Goal: Task Accomplishment & Management: Manage account settings

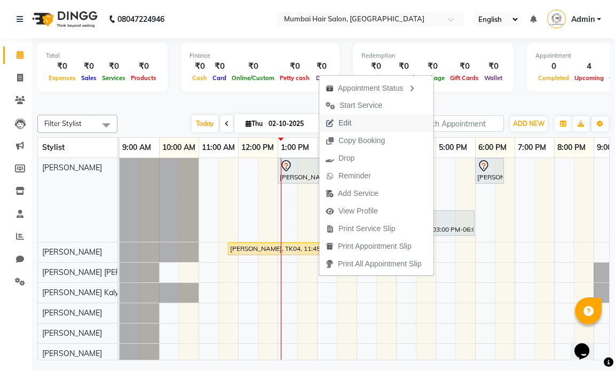
click at [351, 123] on span "Edit" at bounding box center [345, 123] width 13 height 11
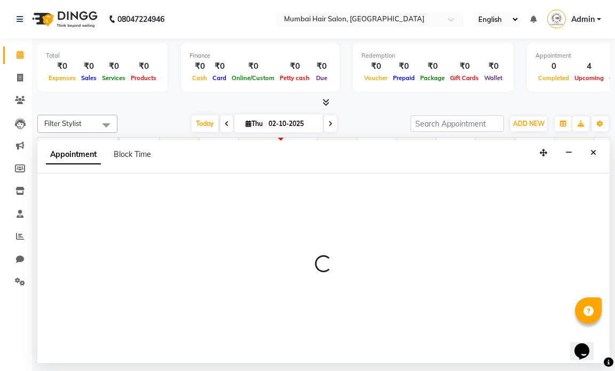
select select "tentative"
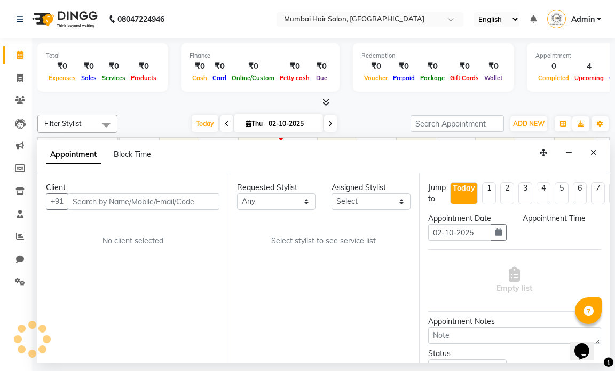
select select "66010"
select select "780"
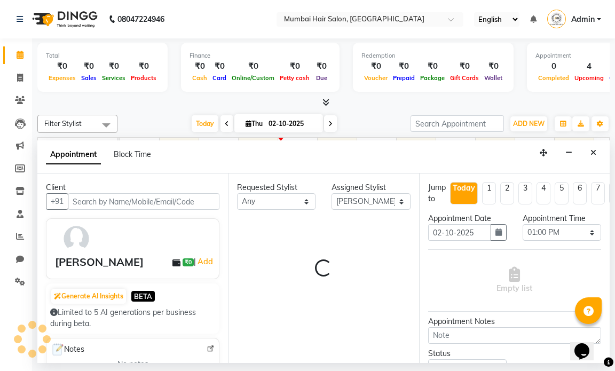
scroll to position [0, 64]
select select "3758"
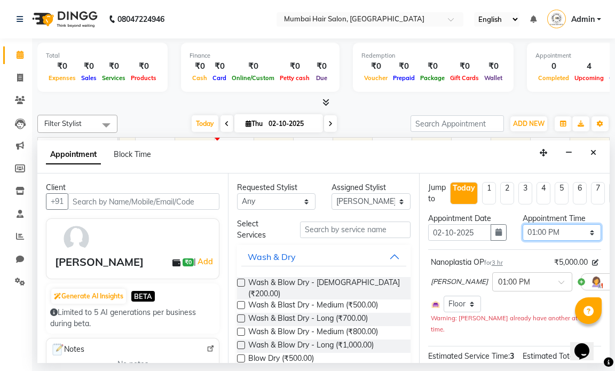
click at [542, 230] on select "Select 10:00 AM 10:15 AM 10:30 AM 10:45 AM 11:00 AM 11:15 AM 11:30 AM 11:45 AM …" at bounding box center [562, 232] width 79 height 17
select select "810"
click at [523, 224] on select "Select 10:00 AM 10:15 AM 10:30 AM 10:45 AM 11:00 AM 11:15 AM 11:30 AM 11:45 AM …" at bounding box center [562, 232] width 79 height 17
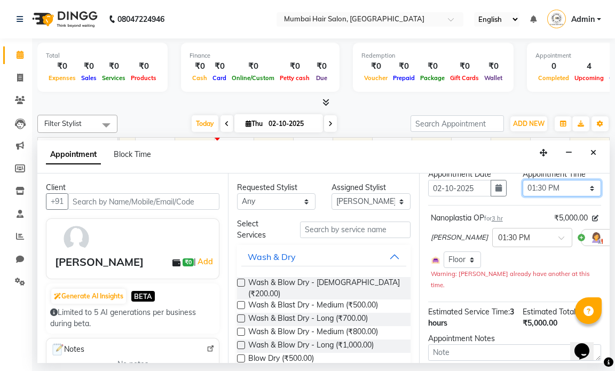
scroll to position [109, 0]
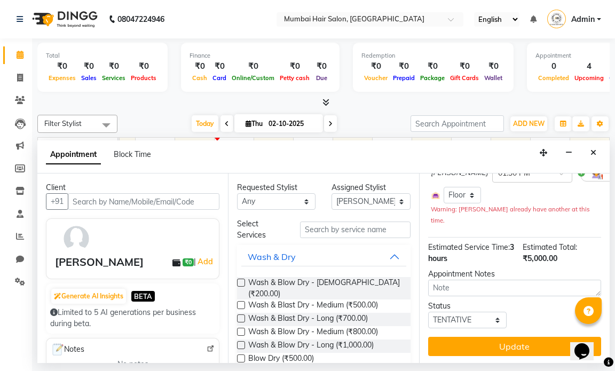
click at [503, 337] on button "Update" at bounding box center [514, 346] width 173 height 19
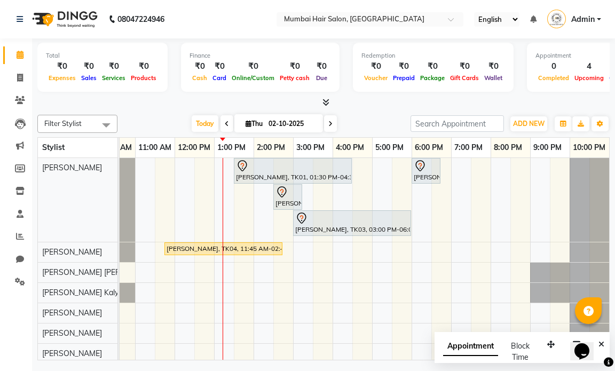
click at [265, 124] on input "02-10-2025" at bounding box center [291, 124] width 53 height 16
select select "10"
select select "2025"
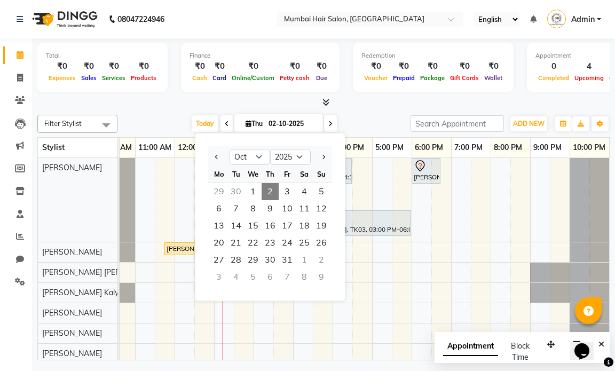
click at [269, 192] on span "2" at bounding box center [270, 191] width 17 height 17
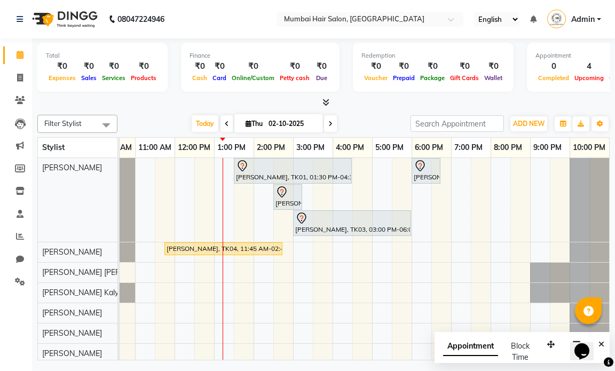
click at [343, 119] on div "Today Thu 02-10-2025" at bounding box center [264, 124] width 283 height 16
click at [260, 169] on div at bounding box center [293, 166] width 114 height 13
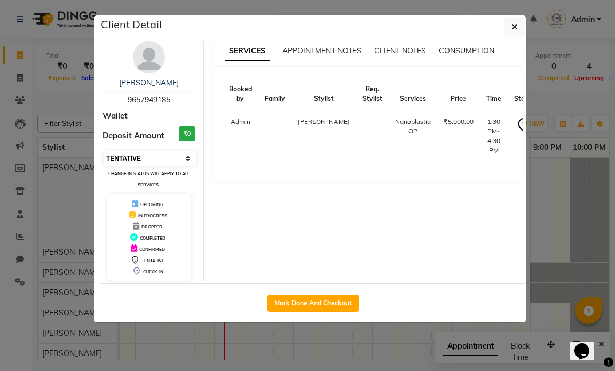
click at [163, 157] on select "Select IN SERVICE CONFIRMED TENTATIVE CHECK IN MARK DONE DROPPED UPCOMING" at bounding box center [150, 158] width 93 height 15
select select "1"
click at [104, 151] on select "Select IN SERVICE CONFIRMED TENTATIVE CHECK IN MARK DONE DROPPED UPCOMING" at bounding box center [150, 158] width 93 height 15
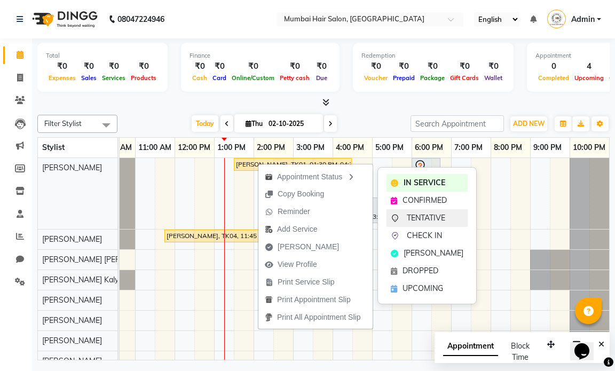
click at [411, 218] on span "TENTATIVE" at bounding box center [426, 218] width 38 height 11
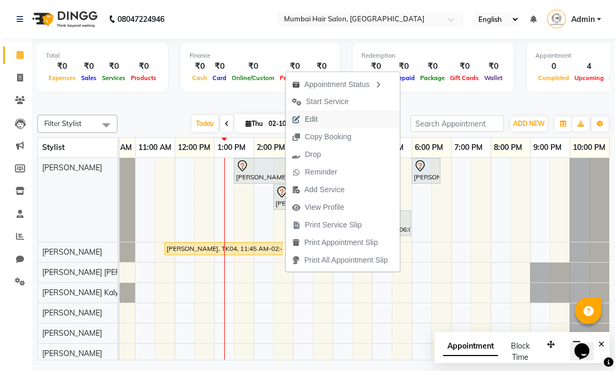
click at [308, 121] on span "Edit" at bounding box center [311, 119] width 13 height 11
select select "tentative"
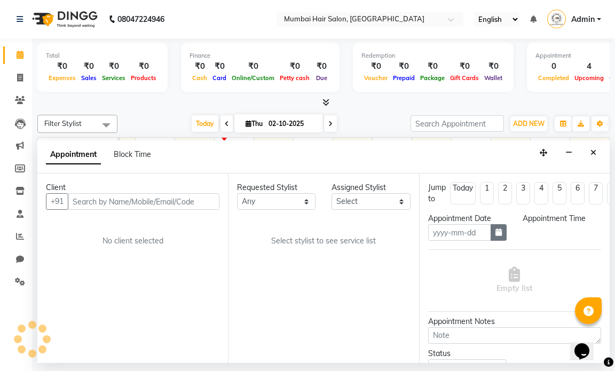
type input "02-10-2025"
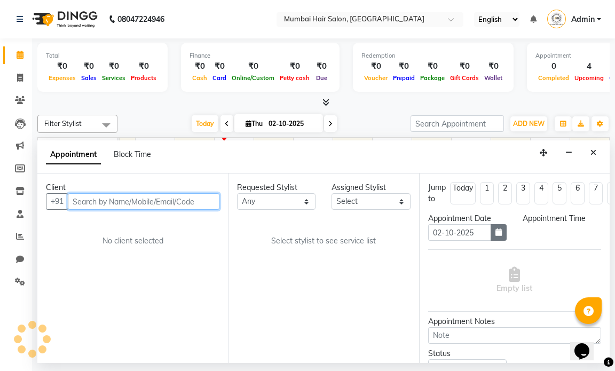
select select "66010"
select select "810"
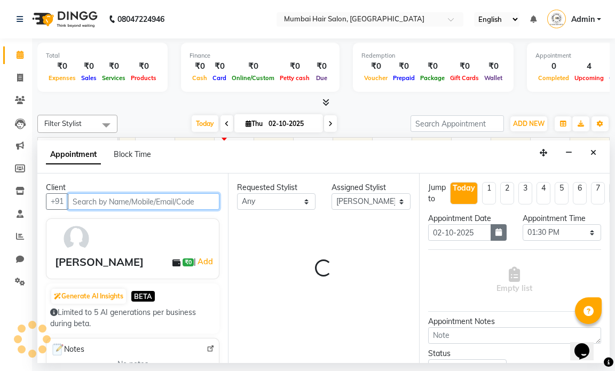
scroll to position [0, 64]
select select "3758"
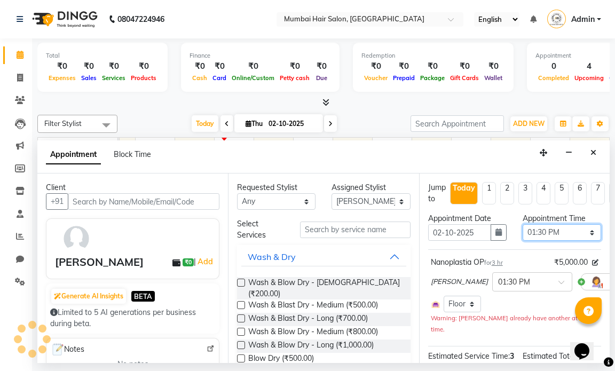
click at [538, 232] on select "Select 10:00 AM 10:15 AM 10:30 AM 10:45 AM 11:00 AM 11:15 AM 11:30 AM 11:45 AM …" at bounding box center [562, 232] width 79 height 17
select select "795"
click at [523, 224] on select "Select 10:00 AM 10:15 AM 10:30 AM 10:45 AM 11:00 AM 11:15 AM 11:30 AM 11:45 AM …" at bounding box center [562, 232] width 79 height 17
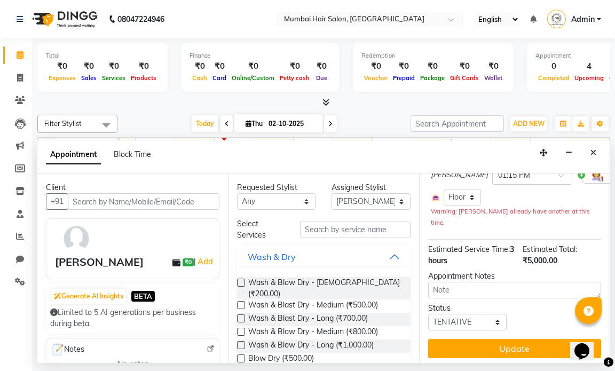
click at [507, 339] on button "Update" at bounding box center [514, 348] width 173 height 19
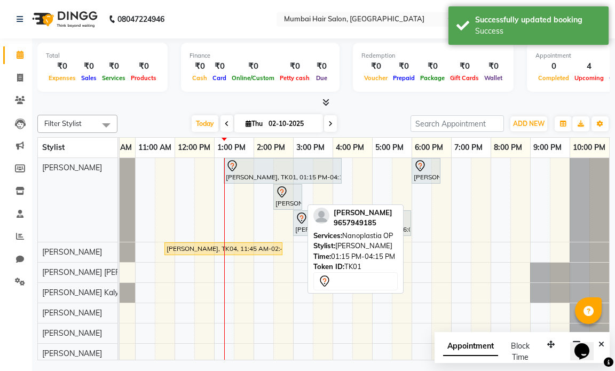
click at [269, 172] on div "[PERSON_NAME], TK01, 01:15 PM-04:15 PM, Nanoplastia OP" at bounding box center [283, 171] width 116 height 22
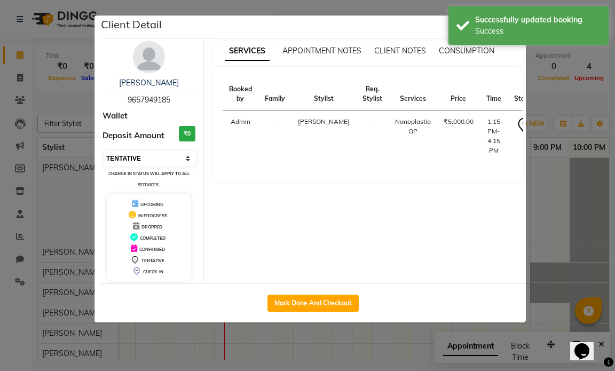
click at [144, 154] on select "Select IN SERVICE CONFIRMED TENTATIVE CHECK IN MARK DONE DROPPED UPCOMING" at bounding box center [150, 158] width 93 height 15
select select "1"
click at [104, 151] on select "Select IN SERVICE CONFIRMED TENTATIVE CHECK IN MARK DONE DROPPED UPCOMING" at bounding box center [150, 158] width 93 height 15
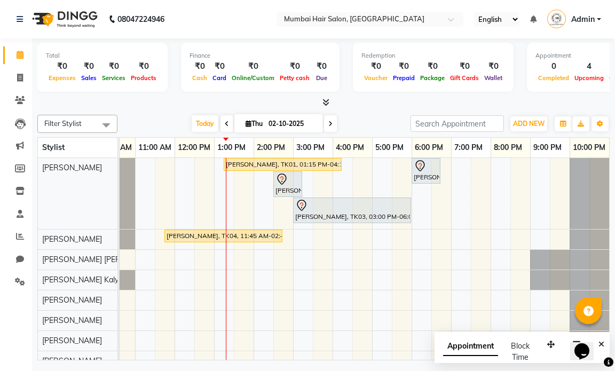
click at [253, 121] on span "Thu" at bounding box center [254, 124] width 22 height 8
select select "10"
select select "2025"
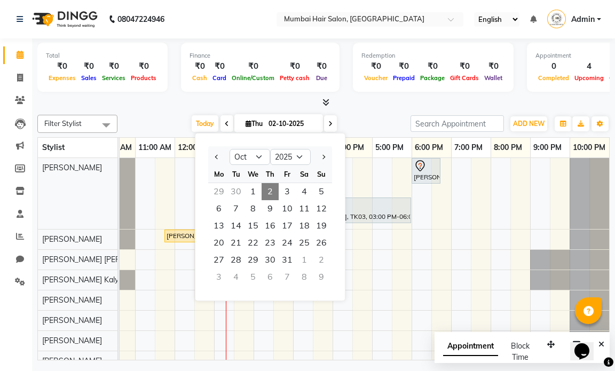
click at [272, 187] on span "2" at bounding box center [270, 191] width 17 height 17
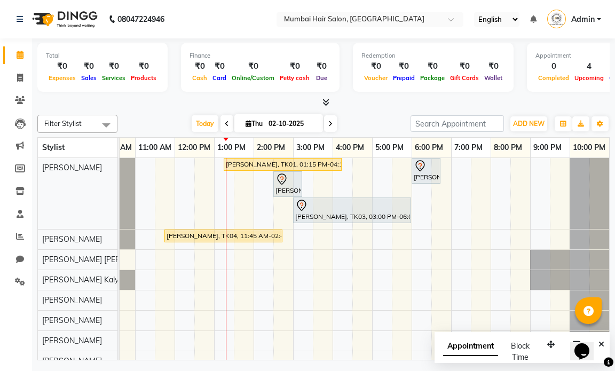
click at [343, 124] on div "Today Thu 02-10-2025" at bounding box center [264, 124] width 283 height 16
click at [606, 345] on button "Close" at bounding box center [601, 345] width 15 height 17
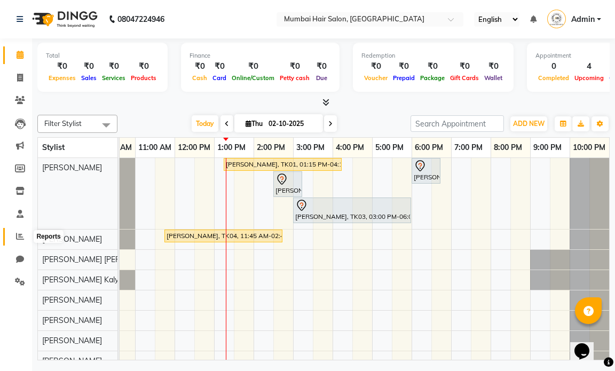
click at [18, 236] on icon at bounding box center [20, 236] width 8 height 8
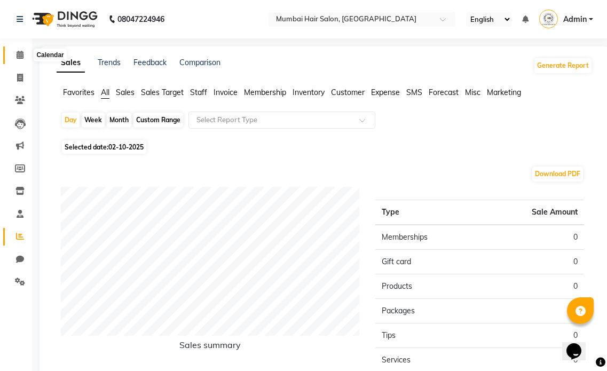
click at [17, 52] on icon at bounding box center [20, 55] width 7 height 8
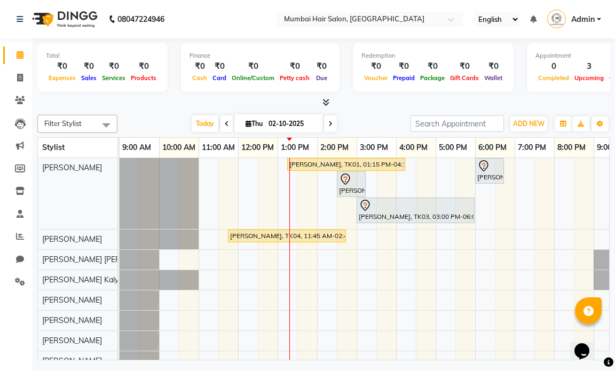
click at [296, 127] on input "02-10-2025" at bounding box center [291, 124] width 53 height 16
select select "10"
select select "2025"
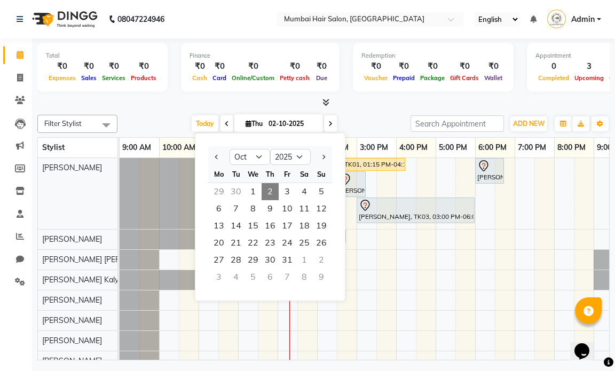
click at [268, 198] on span "2" at bounding box center [270, 191] width 17 height 17
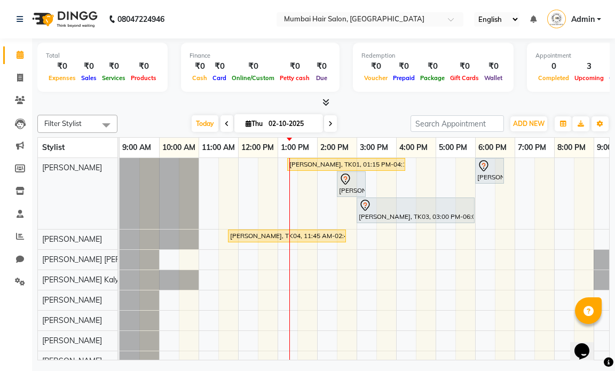
click at [280, 121] on input "02-10-2025" at bounding box center [291, 124] width 53 height 16
select select "10"
select select "2025"
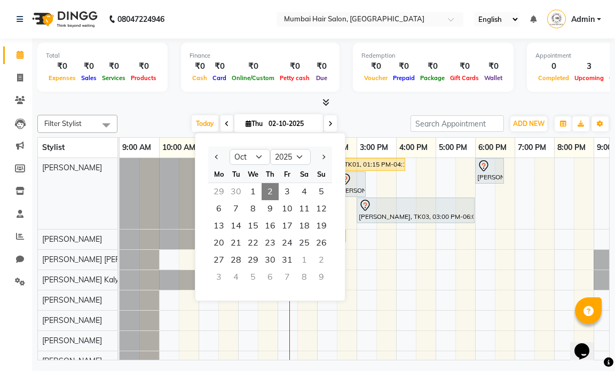
click at [272, 192] on span "2" at bounding box center [270, 191] width 17 height 17
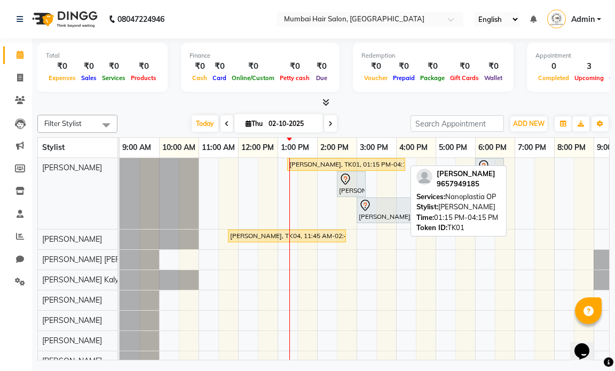
click at [300, 164] on div "[PERSON_NAME], TK01, 01:15 PM-04:15 PM, Nanoplastia OP" at bounding box center [346, 165] width 116 height 10
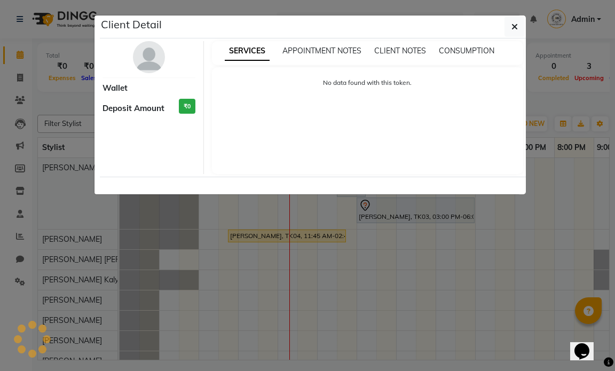
select select "1"
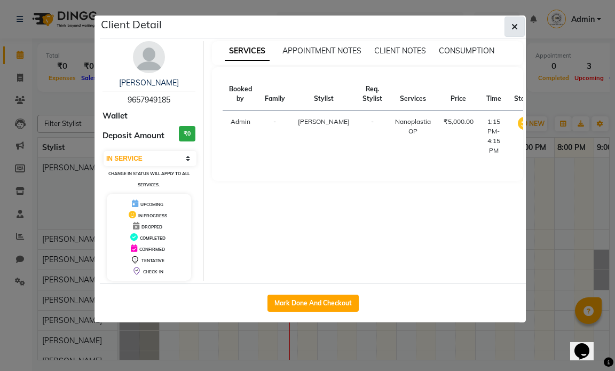
click at [515, 25] on icon "button" at bounding box center [515, 26] width 6 height 9
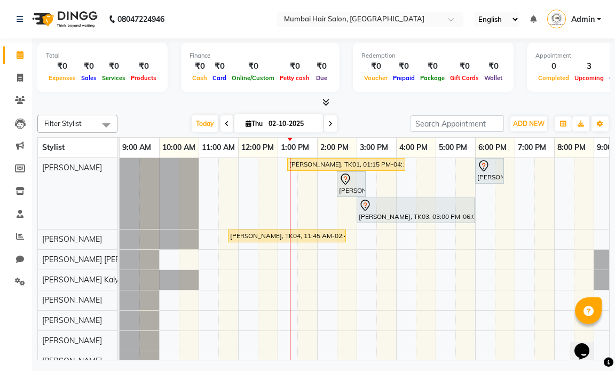
click at [304, 120] on input "02-10-2025" at bounding box center [291, 124] width 53 height 16
select select "10"
select select "2025"
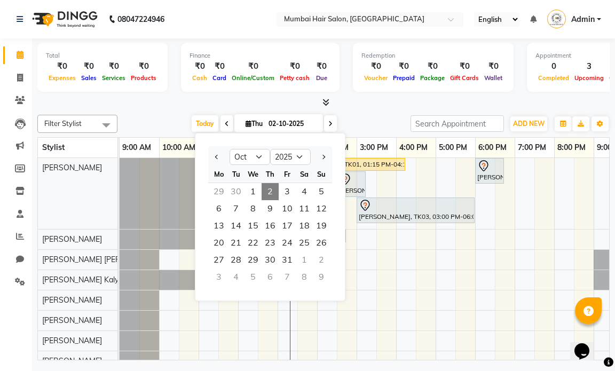
click at [271, 190] on span "2" at bounding box center [270, 191] width 17 height 17
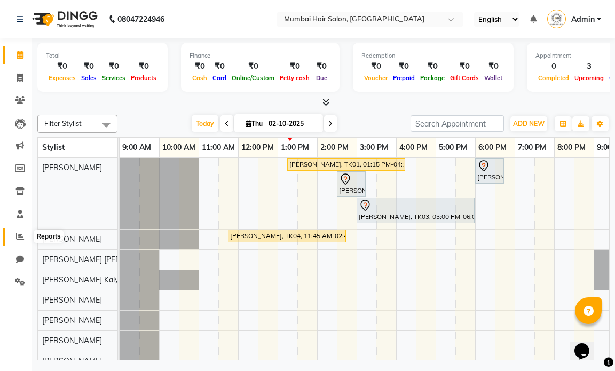
click at [12, 239] on span at bounding box center [20, 237] width 19 height 12
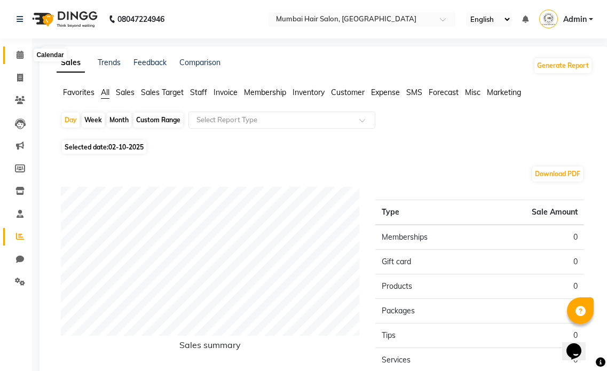
click at [21, 56] on icon at bounding box center [20, 55] width 7 height 8
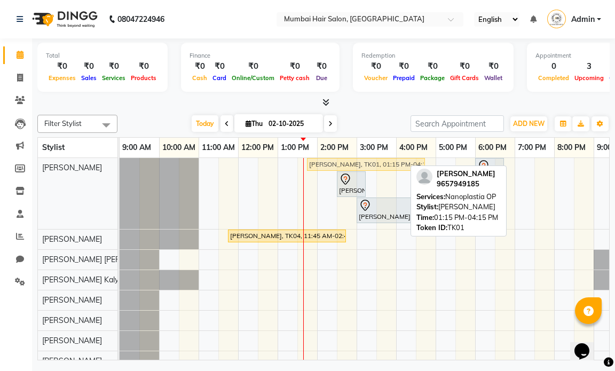
click at [120, 161] on div "[PERSON_NAME], TK01, 01:15 PM-04:15 PM, Nanoplastia OP [PERSON_NAME], TK03, 06:…" at bounding box center [120, 193] width 0 height 71
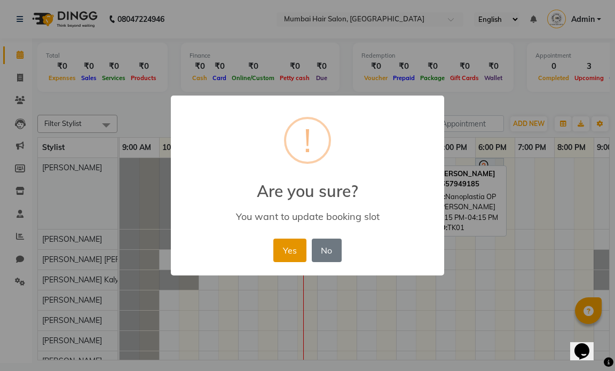
click at [286, 246] on button "Yes" at bounding box center [290, 251] width 33 height 24
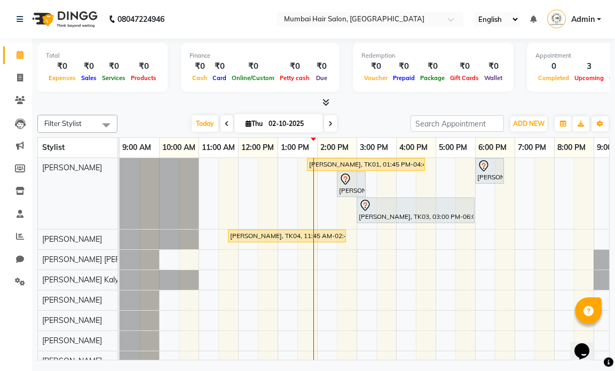
click at [259, 184] on div "[PERSON_NAME], TK01, 01:45 PM-04:45 PM, Nanoplastia OP [PERSON_NAME], TK03, 06:…" at bounding box center [396, 274] width 553 height 233
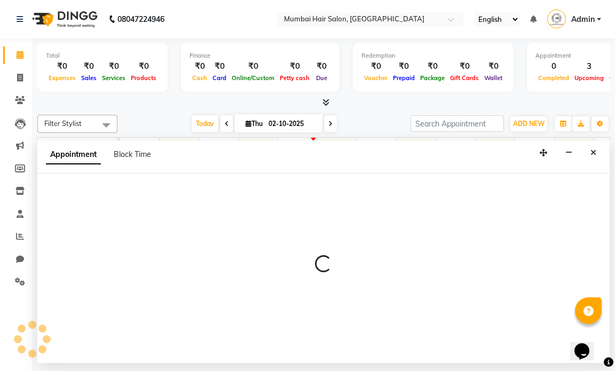
select select "66010"
select select "tentative"
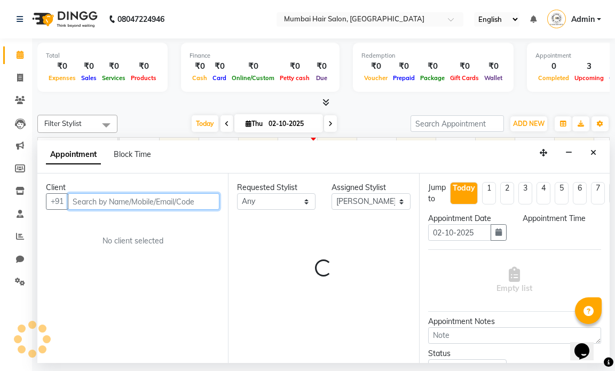
select select "750"
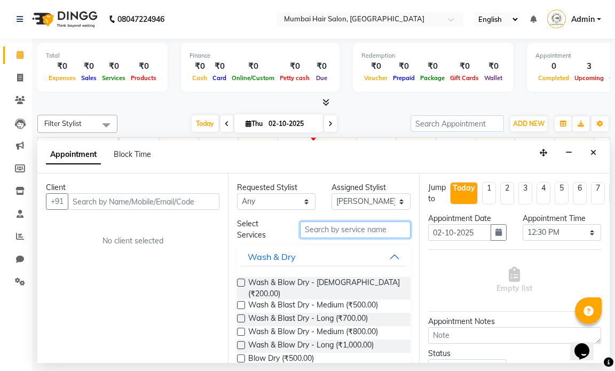
click at [317, 225] on input "text" at bounding box center [355, 230] width 110 height 17
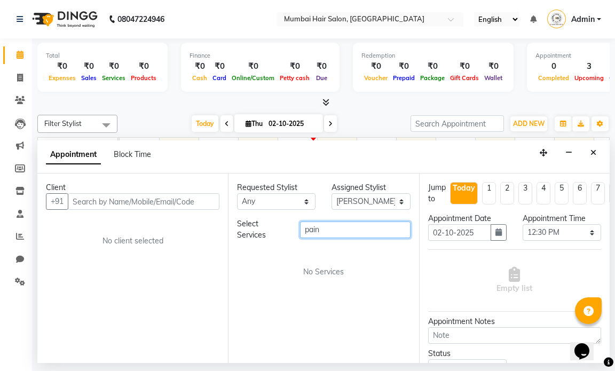
type input "paint"
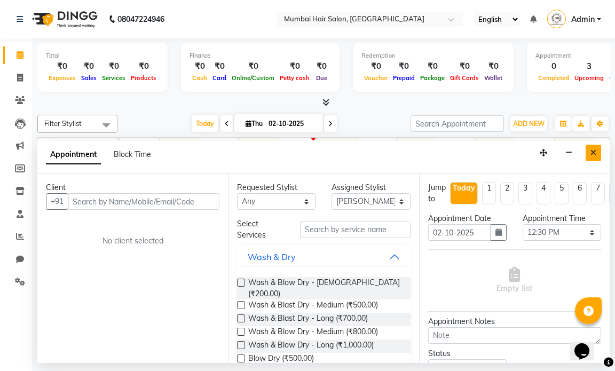
click at [587, 153] on button "Close" at bounding box center [593, 153] width 15 height 17
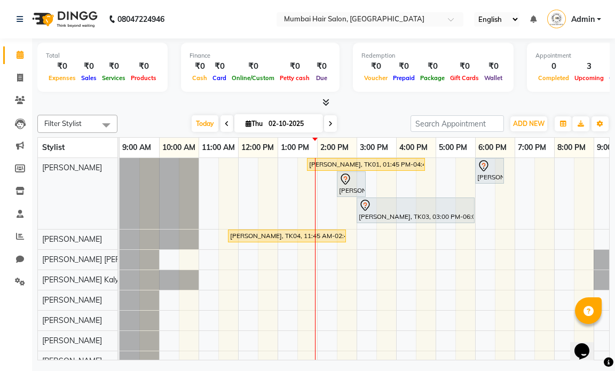
click at [286, 121] on input "02-10-2025" at bounding box center [291, 124] width 53 height 16
select select "10"
select select "2025"
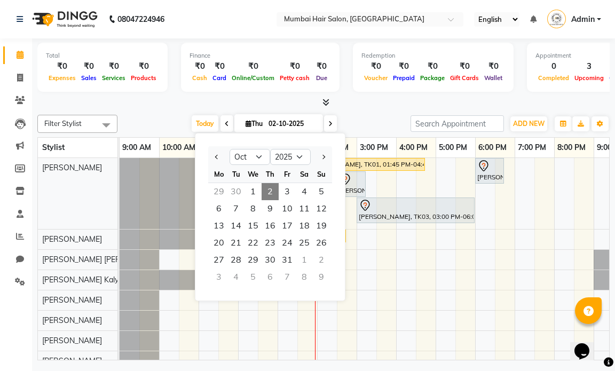
click at [269, 196] on span "2" at bounding box center [270, 191] width 17 height 17
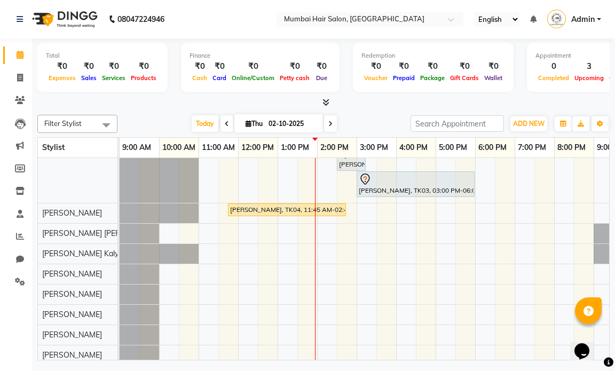
scroll to position [40, 0]
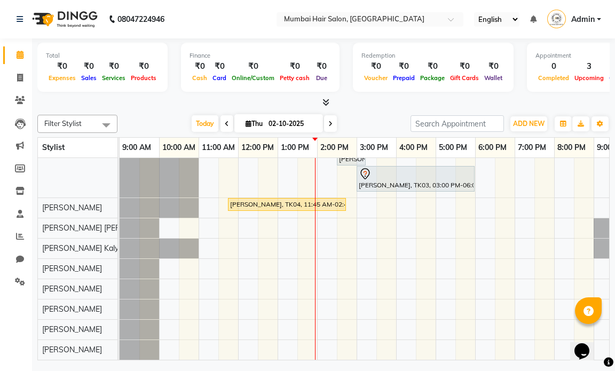
click at [291, 321] on div "[PERSON_NAME], TK01, 01:45 PM-04:45 PM, Nanoplastia OP [PERSON_NAME], TK03, 06:…" at bounding box center [396, 243] width 553 height 233
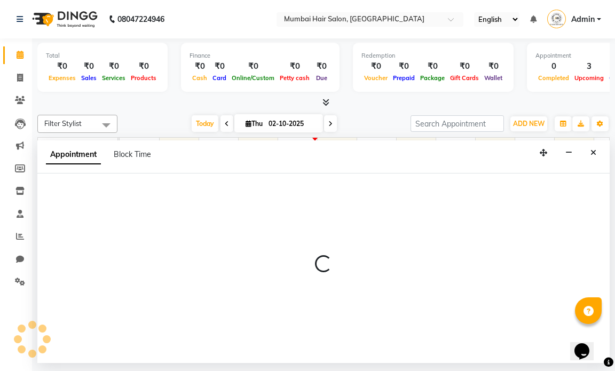
select select "90526"
select select "780"
select select "tentative"
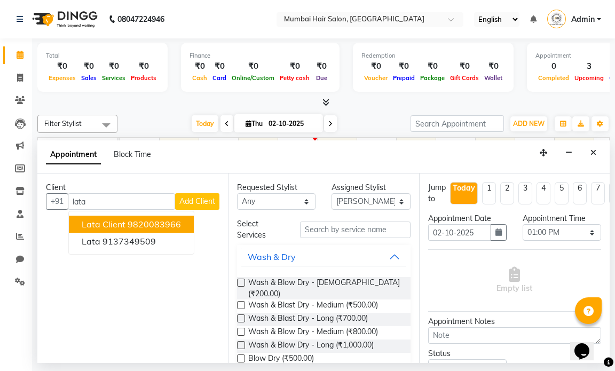
click at [156, 227] on ngb-highlight "9820083966" at bounding box center [154, 224] width 53 height 11
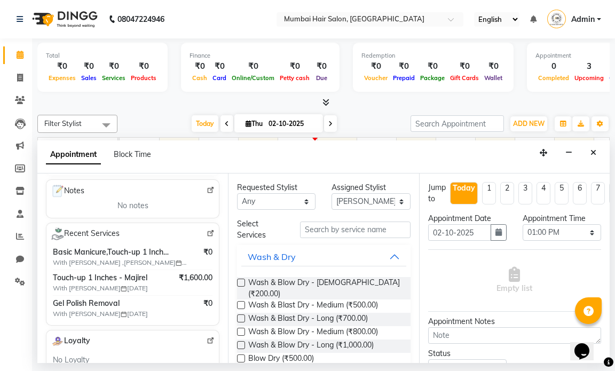
scroll to position [160, 0]
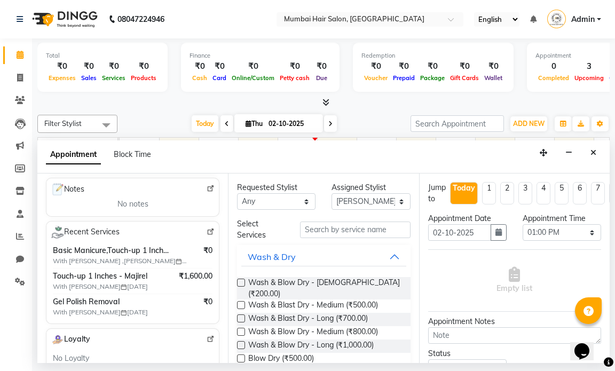
type input "9820083966"
click at [341, 231] on input "text" at bounding box center [355, 230] width 110 height 17
click at [363, 235] on input "text" at bounding box center [355, 230] width 110 height 17
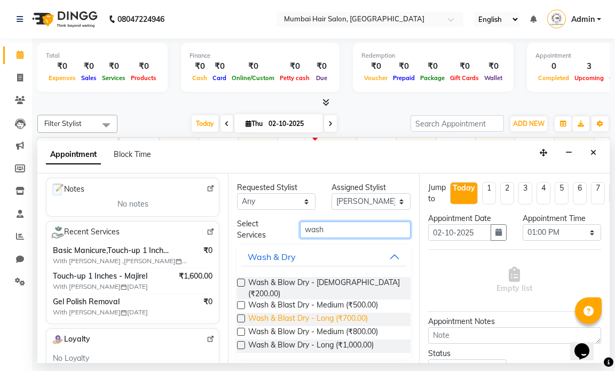
type input "wash"
click at [338, 313] on span "Wash & Blast Dry - Long (₹700.00)" at bounding box center [308, 319] width 120 height 13
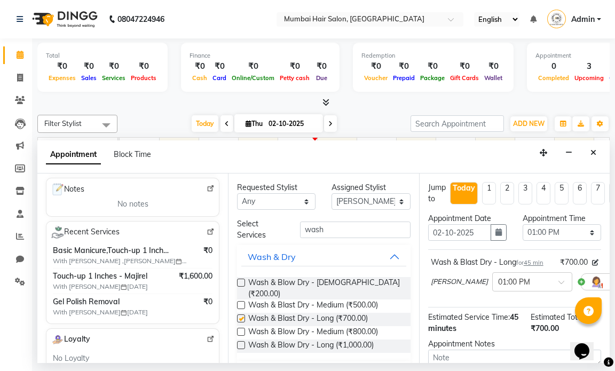
checkbox input "false"
drag, startPoint x: 334, startPoint y: 228, endPoint x: 290, endPoint y: 228, distance: 43.8
click at [292, 228] on div "wash" at bounding box center [355, 230] width 126 height 17
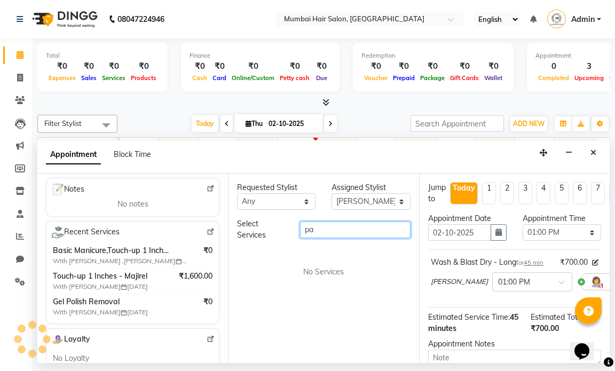
type input "p"
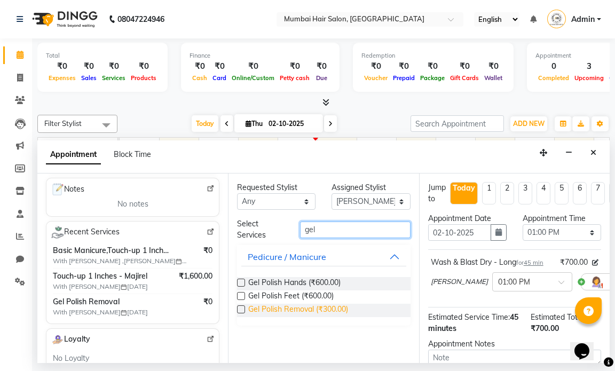
type input "gel"
click at [304, 310] on span "Gel Polish Removal (₹300.00)" at bounding box center [298, 310] width 100 height 13
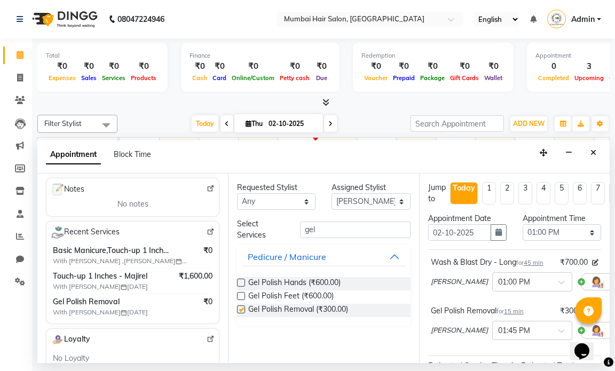
checkbox input "false"
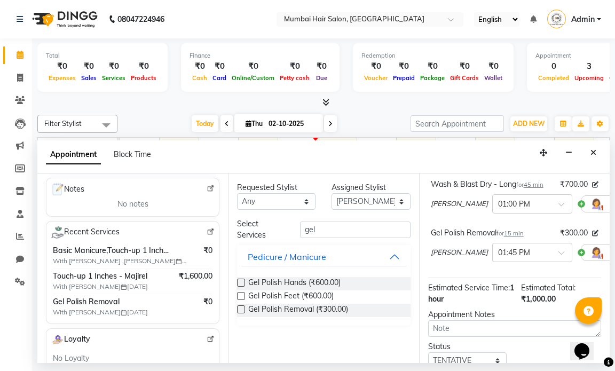
scroll to position [171, 0]
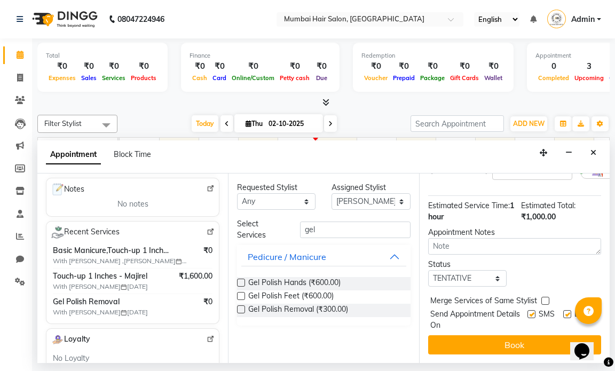
click at [564, 310] on label at bounding box center [568, 314] width 8 height 8
click at [564, 312] on input "checkbox" at bounding box center [567, 315] width 7 height 7
checkbox input "false"
click at [528, 310] on label at bounding box center [532, 314] width 8 height 8
click at [528, 312] on input "checkbox" at bounding box center [531, 315] width 7 height 7
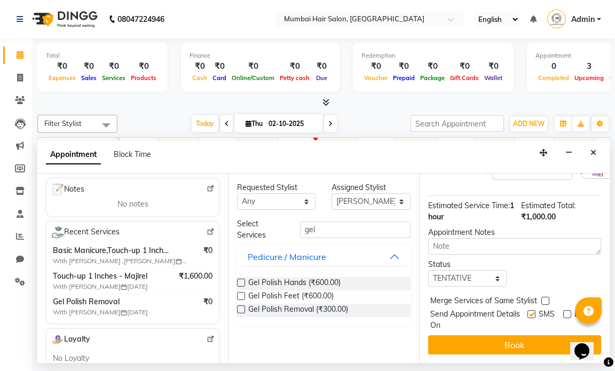
checkbox input "false"
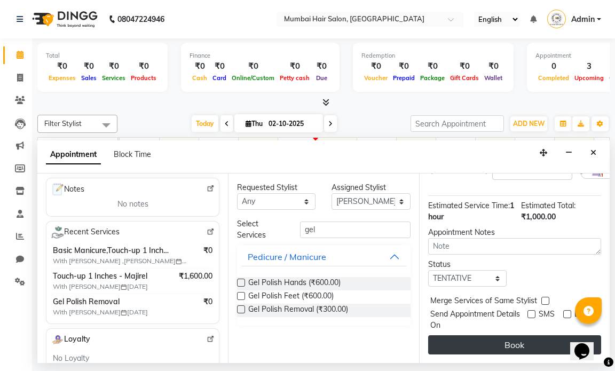
click at [514, 335] on button "Book" at bounding box center [514, 344] width 173 height 19
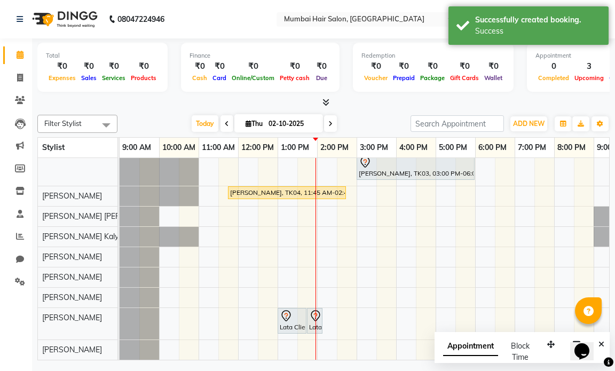
scroll to position [51, 0]
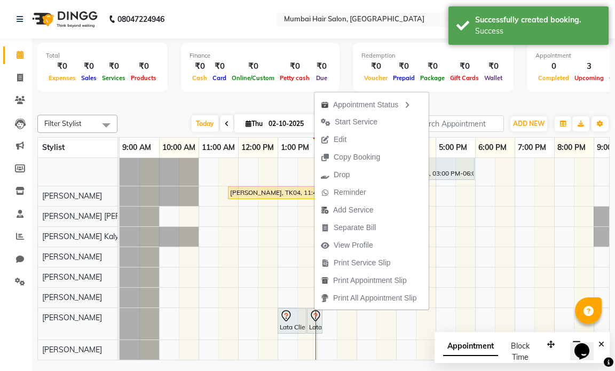
click at [337, 140] on span "Edit" at bounding box center [340, 139] width 13 height 11
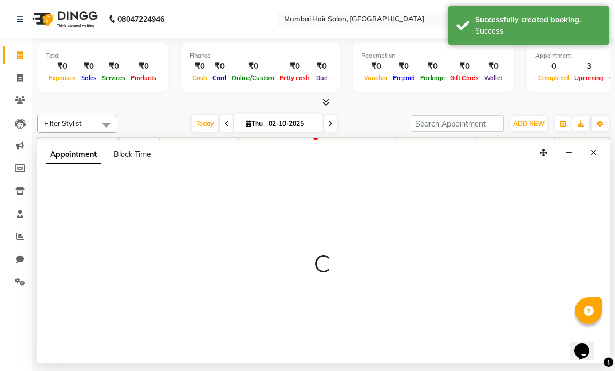
select select "tentative"
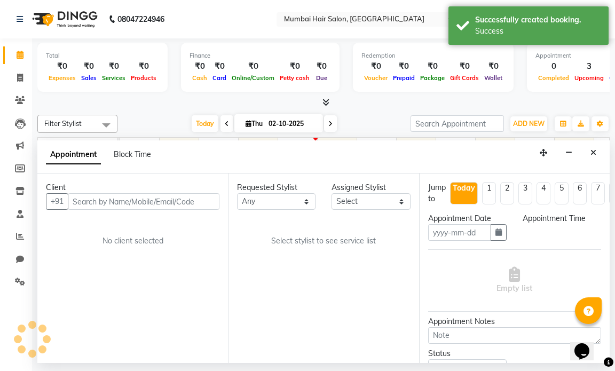
type input "02-10-2025"
select select "90526"
select select "780"
select select "3758"
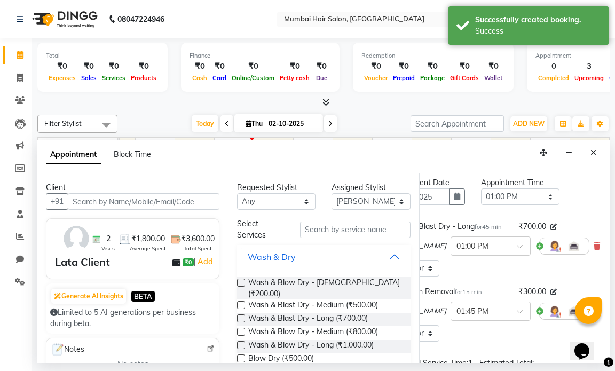
scroll to position [53, 50]
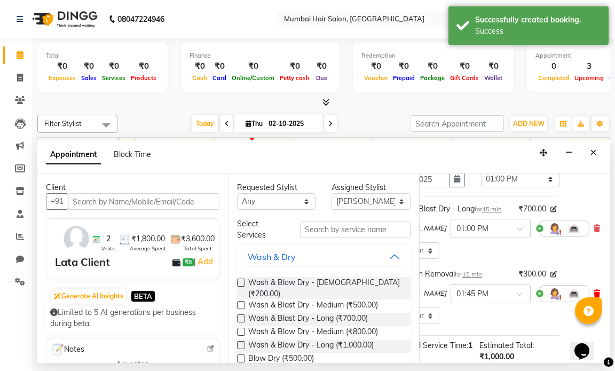
click at [594, 294] on icon at bounding box center [597, 293] width 6 height 7
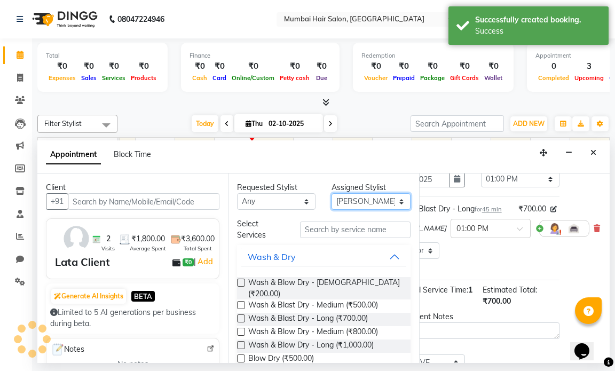
click at [356, 201] on select "Select [PERSON_NAME] [PERSON_NAME] [PERSON_NAME] [PERSON_NAME] Mohd [PERSON_NAM…" at bounding box center [371, 201] width 79 height 17
click at [356, 202] on select "Select [PERSON_NAME] [PERSON_NAME] [PERSON_NAME] [PERSON_NAME] Mohd [PERSON_NAM…" at bounding box center [371, 201] width 79 height 17
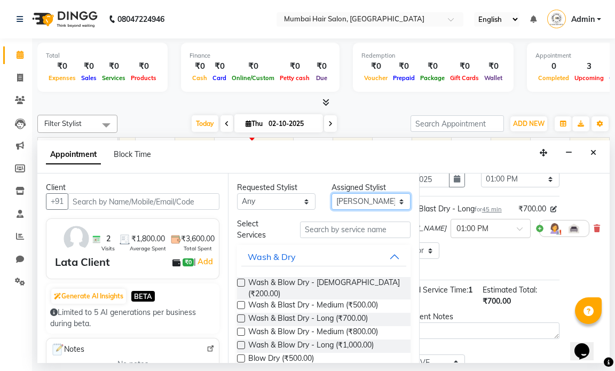
select select "91005"
click at [332, 193] on select "Select [PERSON_NAME] [PERSON_NAME] [PERSON_NAME] [PERSON_NAME] Mohd [PERSON_NAM…" at bounding box center [371, 201] width 79 height 17
click at [335, 231] on input "text" at bounding box center [355, 230] width 110 height 17
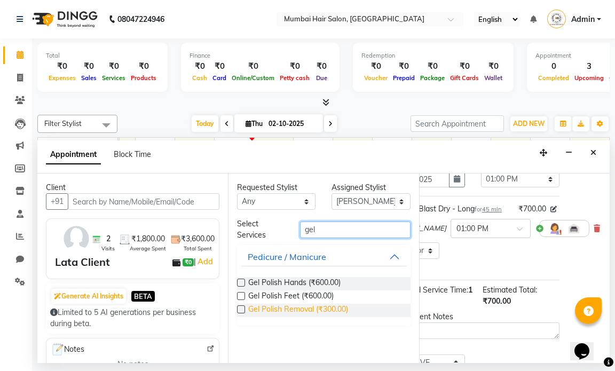
type input "gel"
click at [315, 310] on span "Gel Polish Removal (₹300.00)" at bounding box center [298, 310] width 100 height 13
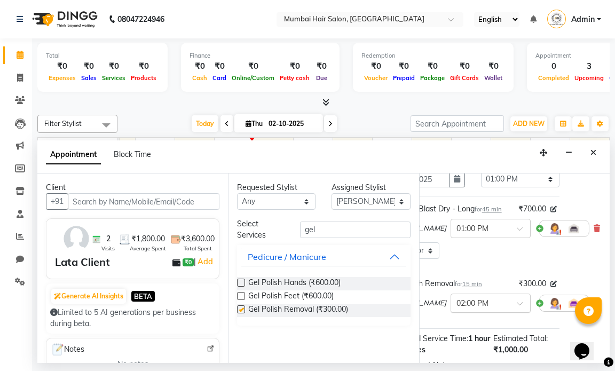
checkbox input "false"
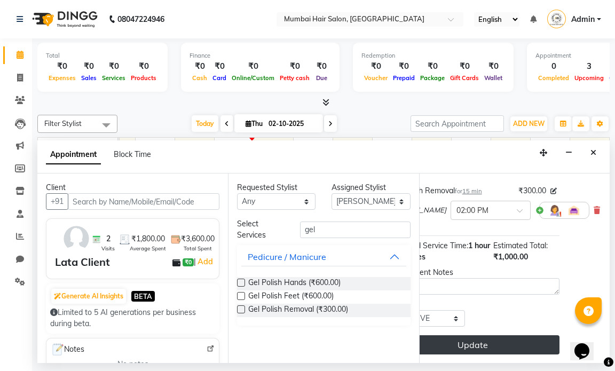
click at [493, 335] on button "Update" at bounding box center [473, 344] width 173 height 19
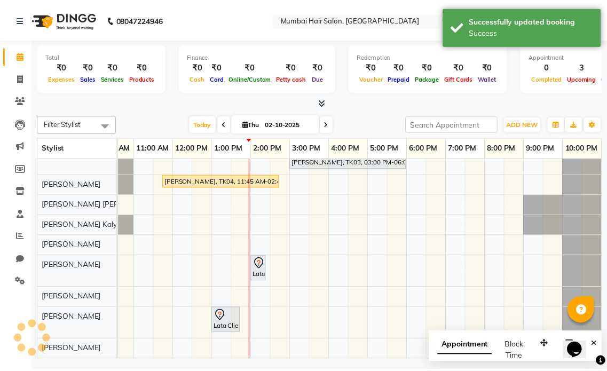
scroll to position [63, 0]
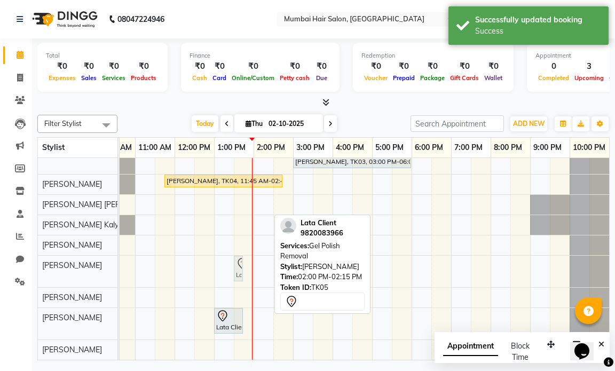
drag, startPoint x: 258, startPoint y: 263, endPoint x: 243, endPoint y: 261, distance: 15.6
click at [56, 261] on div "Lata Client, TK05, 02:00 PM-02:15 PM, Gel Polish Removal Lata Client, TK05, 02:…" at bounding box center [56, 272] width 0 height 32
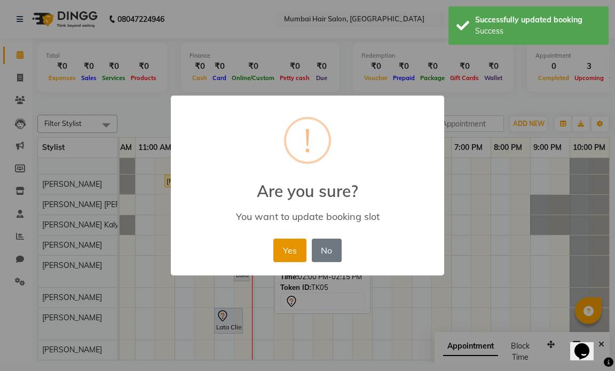
click at [285, 253] on button "Yes" at bounding box center [290, 251] width 33 height 24
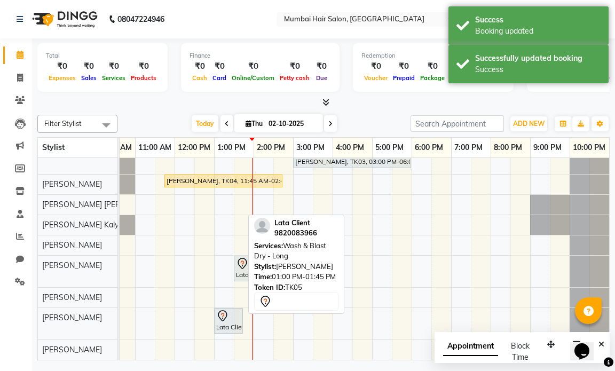
click at [233, 313] on div at bounding box center [228, 316] width 25 height 13
click at [240, 311] on div at bounding box center [242, 321] width 4 height 25
select select "7"
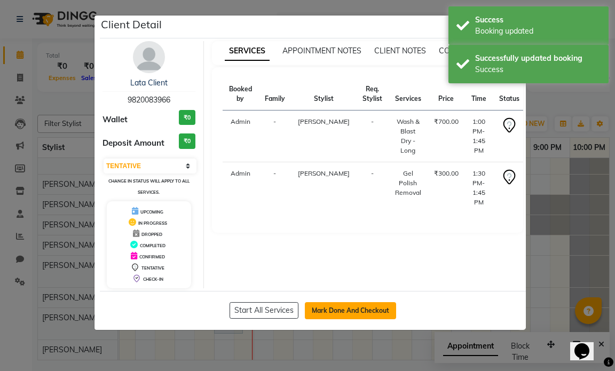
click at [321, 308] on button "Mark Done And Checkout" at bounding box center [350, 310] width 91 height 17
select select "service"
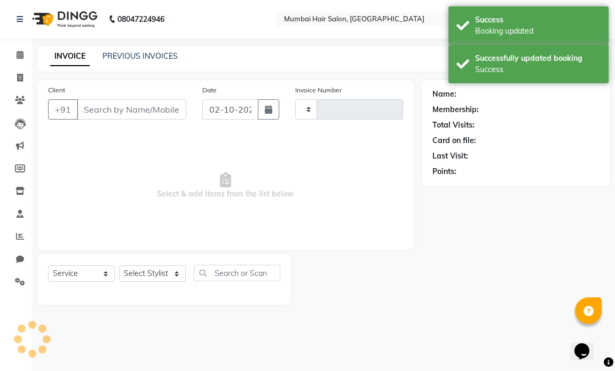
type input "1504"
select select "7487"
type input "9820083966"
select select "91005"
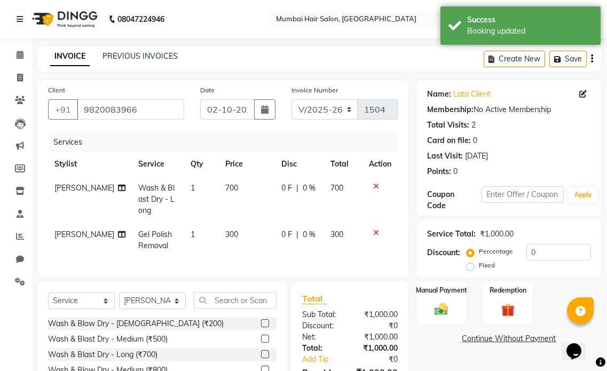
click at [232, 244] on td "300" at bounding box center [247, 240] width 56 height 35
select select "91005"
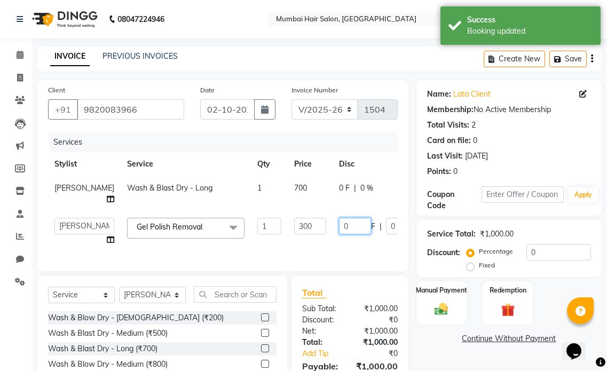
click at [339, 235] on input "0" at bounding box center [355, 226] width 32 height 17
type input "1"
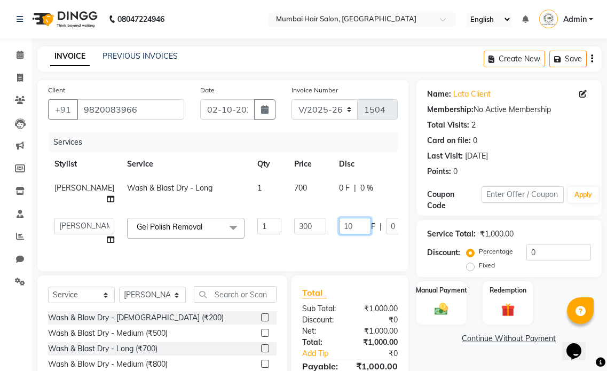
type input "100"
click at [333, 248] on td "100 F | 0 %" at bounding box center [382, 232] width 98 height 41
select select "91005"
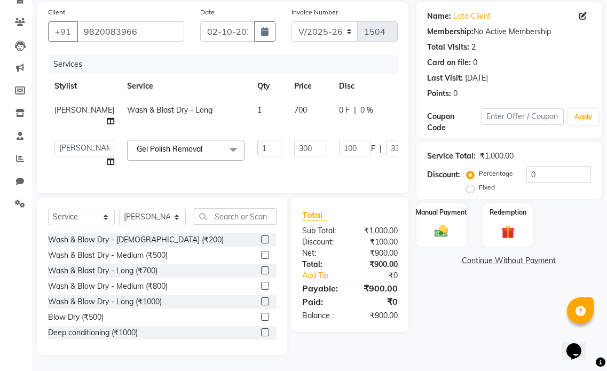
scroll to position [97, 0]
click at [434, 223] on img at bounding box center [442, 231] width 22 height 16
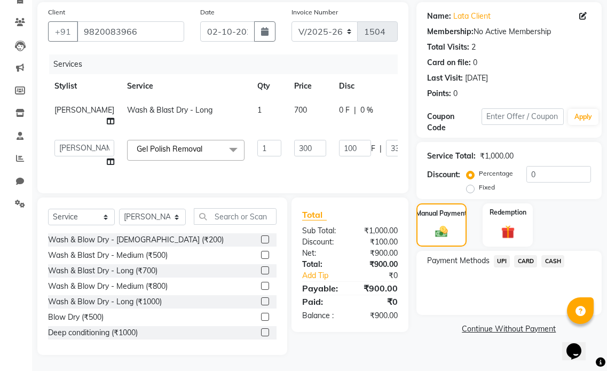
click at [498, 255] on span "UPI" at bounding box center [502, 261] width 17 height 12
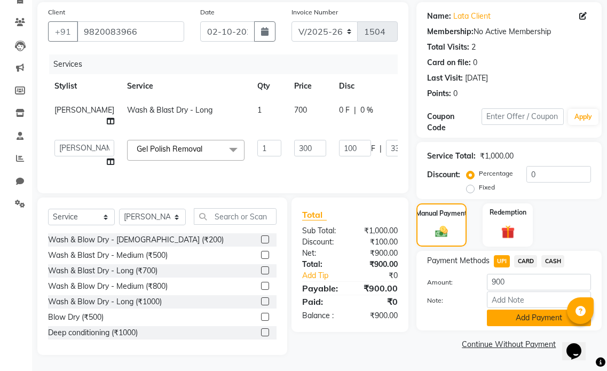
click at [512, 310] on button "Add Payment" at bounding box center [539, 318] width 104 height 17
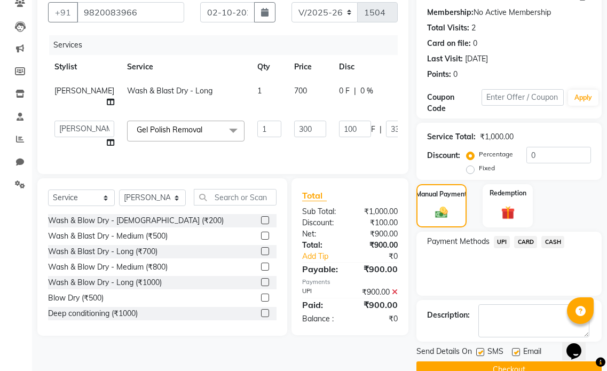
click at [518, 353] on label at bounding box center [516, 352] width 8 height 8
click at [518, 353] on input "checkbox" at bounding box center [515, 352] width 7 height 7
checkbox input "false"
click at [478, 354] on label at bounding box center [480, 352] width 8 height 8
click at [478, 354] on input "checkbox" at bounding box center [479, 352] width 7 height 7
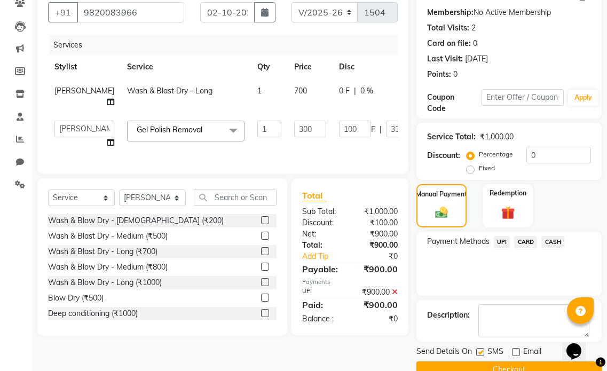
checkbox input "false"
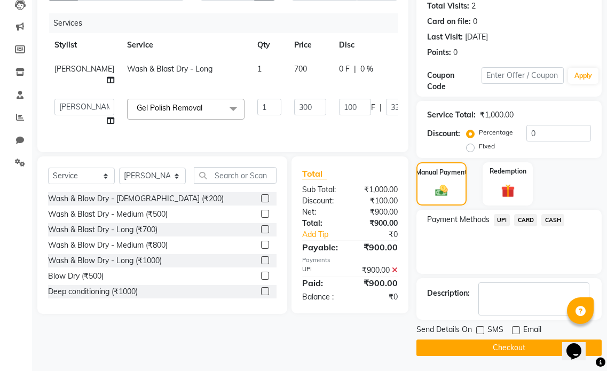
scroll to position [120, 0]
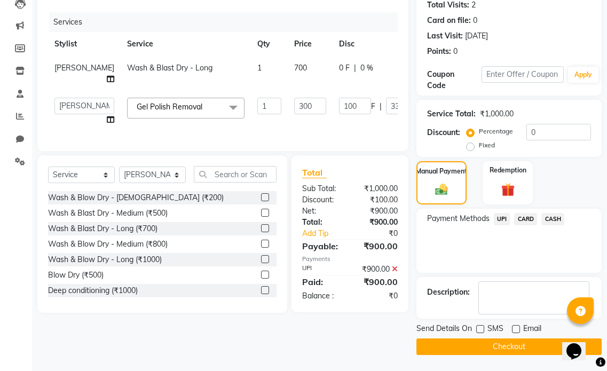
click at [477, 342] on button "Checkout" at bounding box center [509, 347] width 185 height 17
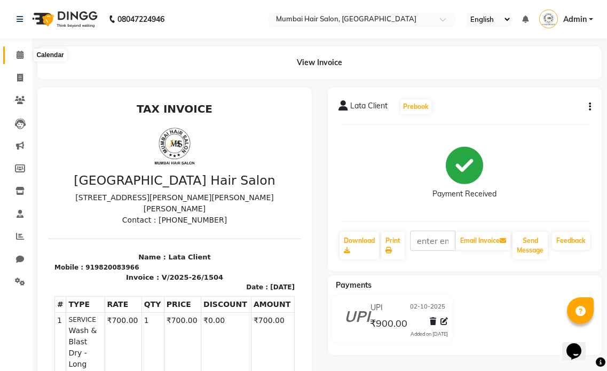
click at [22, 55] on icon at bounding box center [20, 55] width 7 height 8
